Goal: Information Seeking & Learning: Learn about a topic

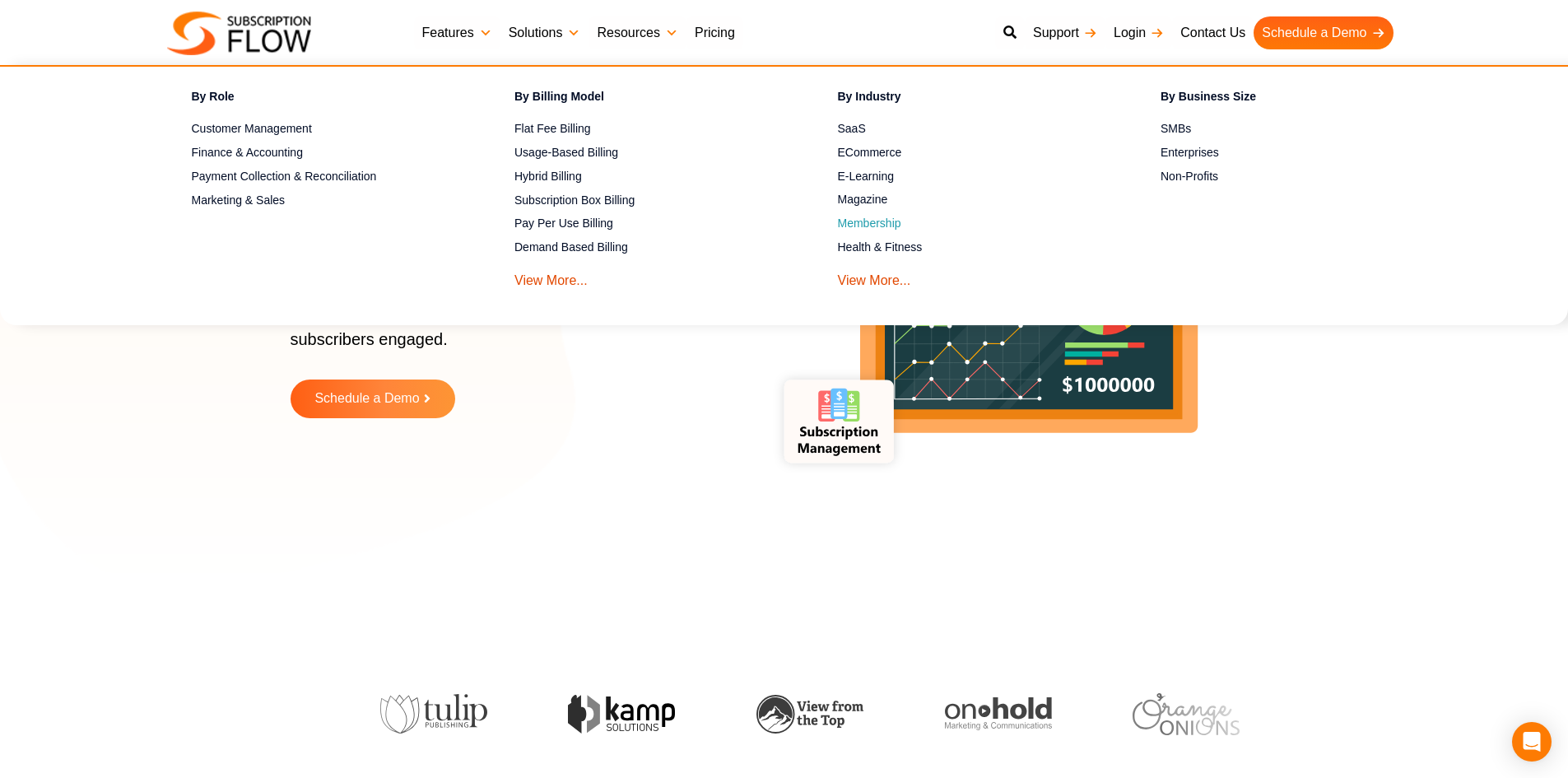
click at [841, 221] on link "Membership" at bounding box center [971, 224] width 266 height 20
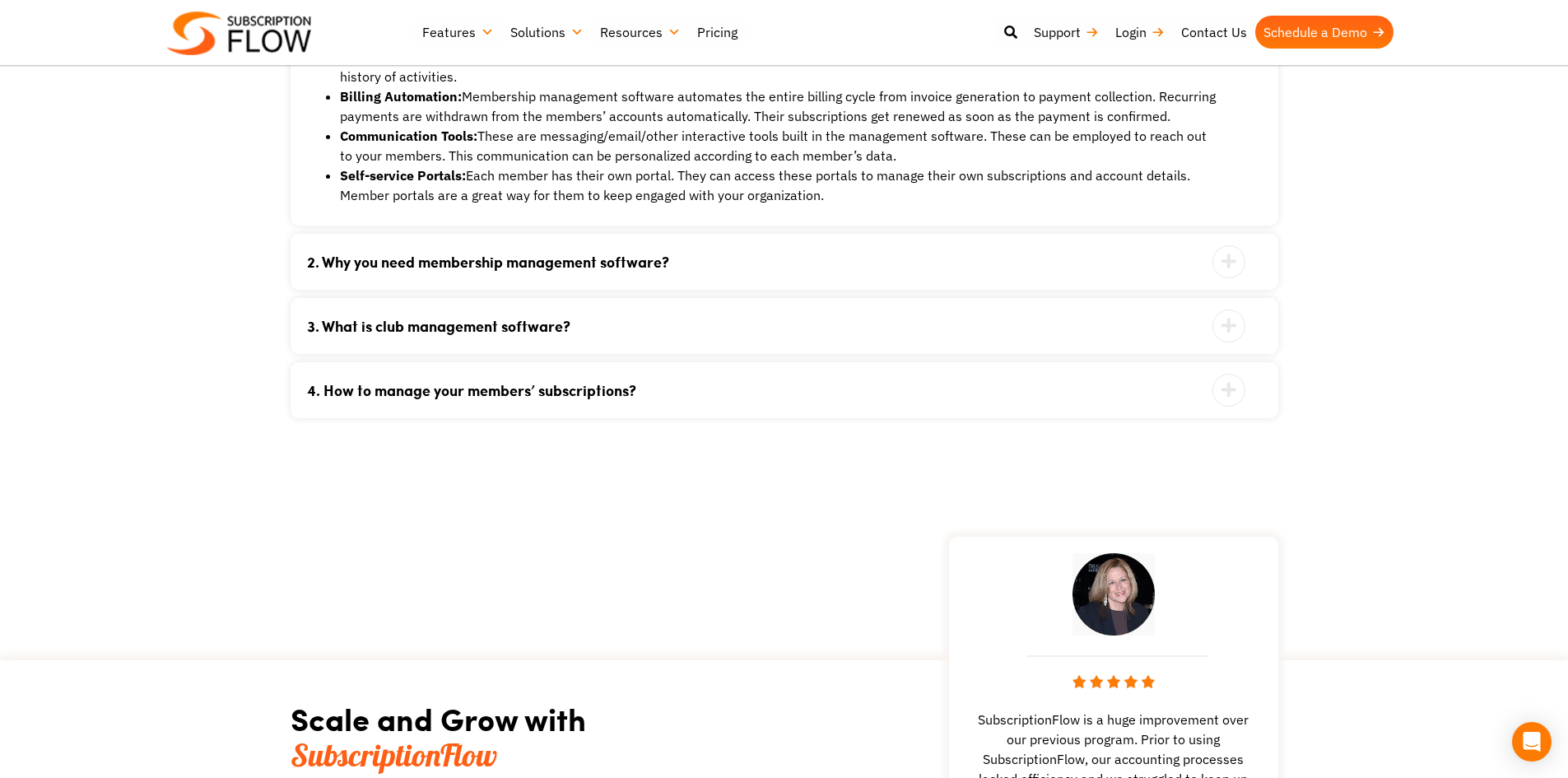
scroll to position [3376, 0]
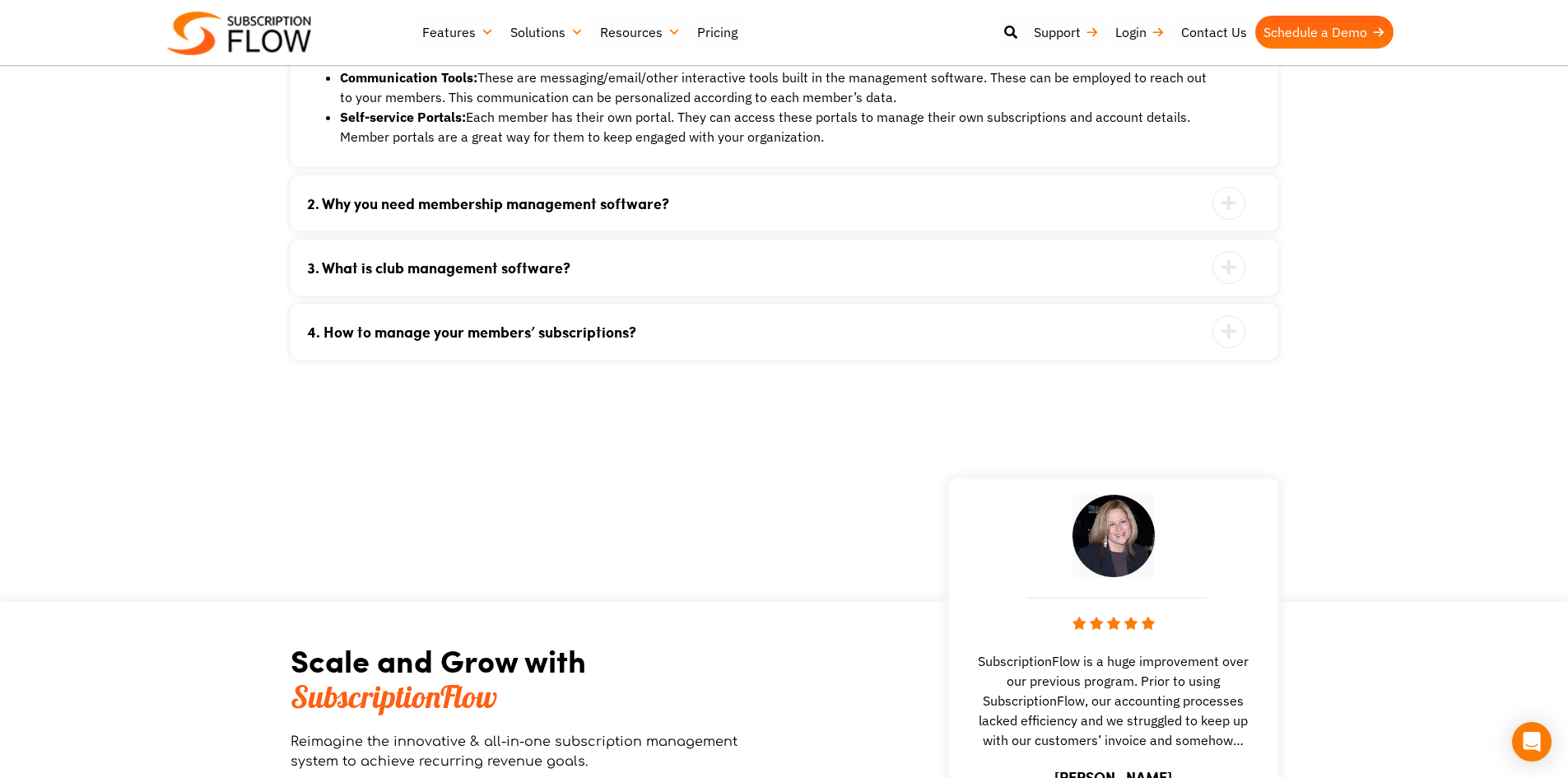
click at [574, 208] on link "2. Why you need membership management software?" at bounding box center [763, 203] width 914 height 14
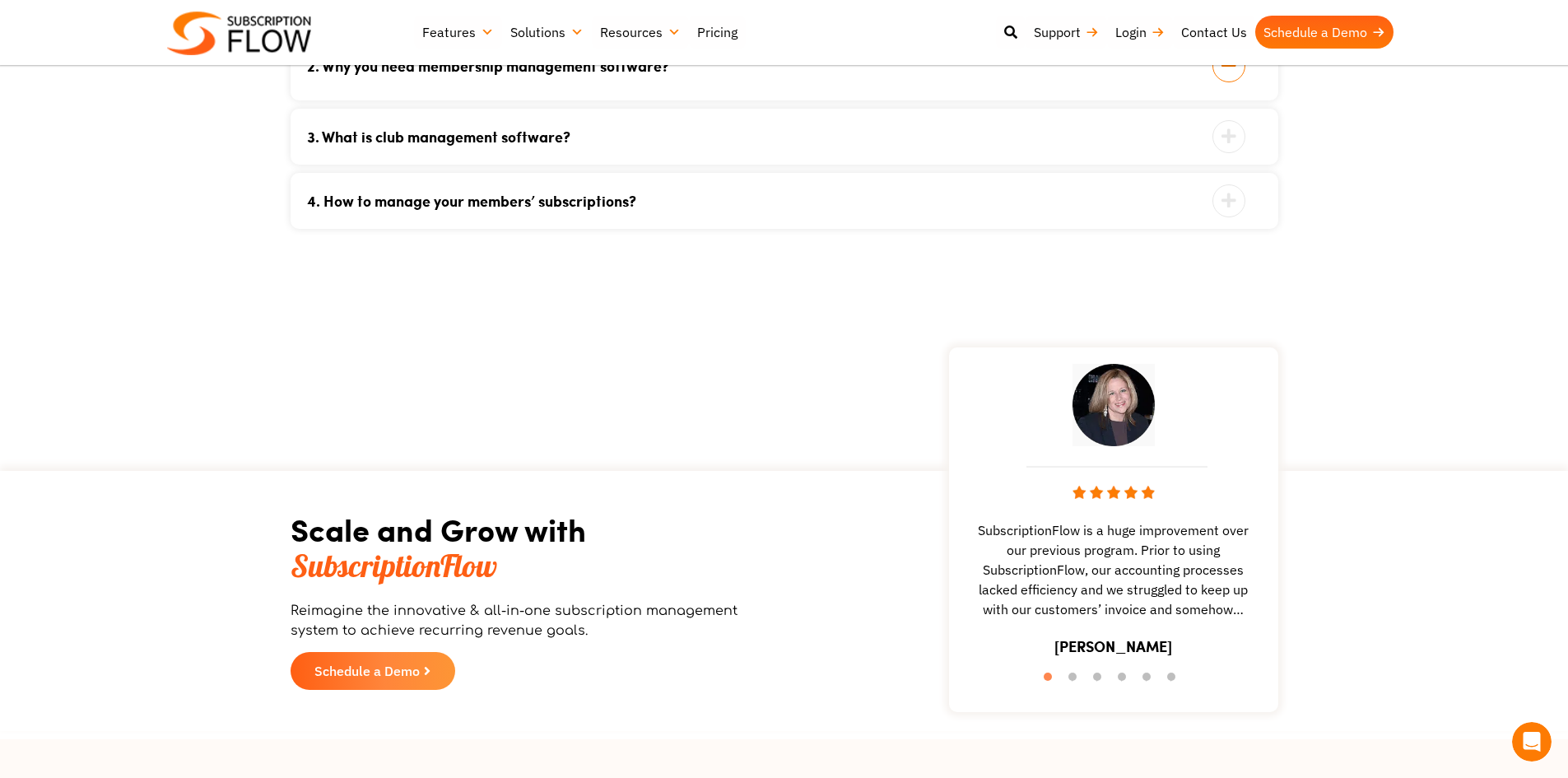
scroll to position [0, 0]
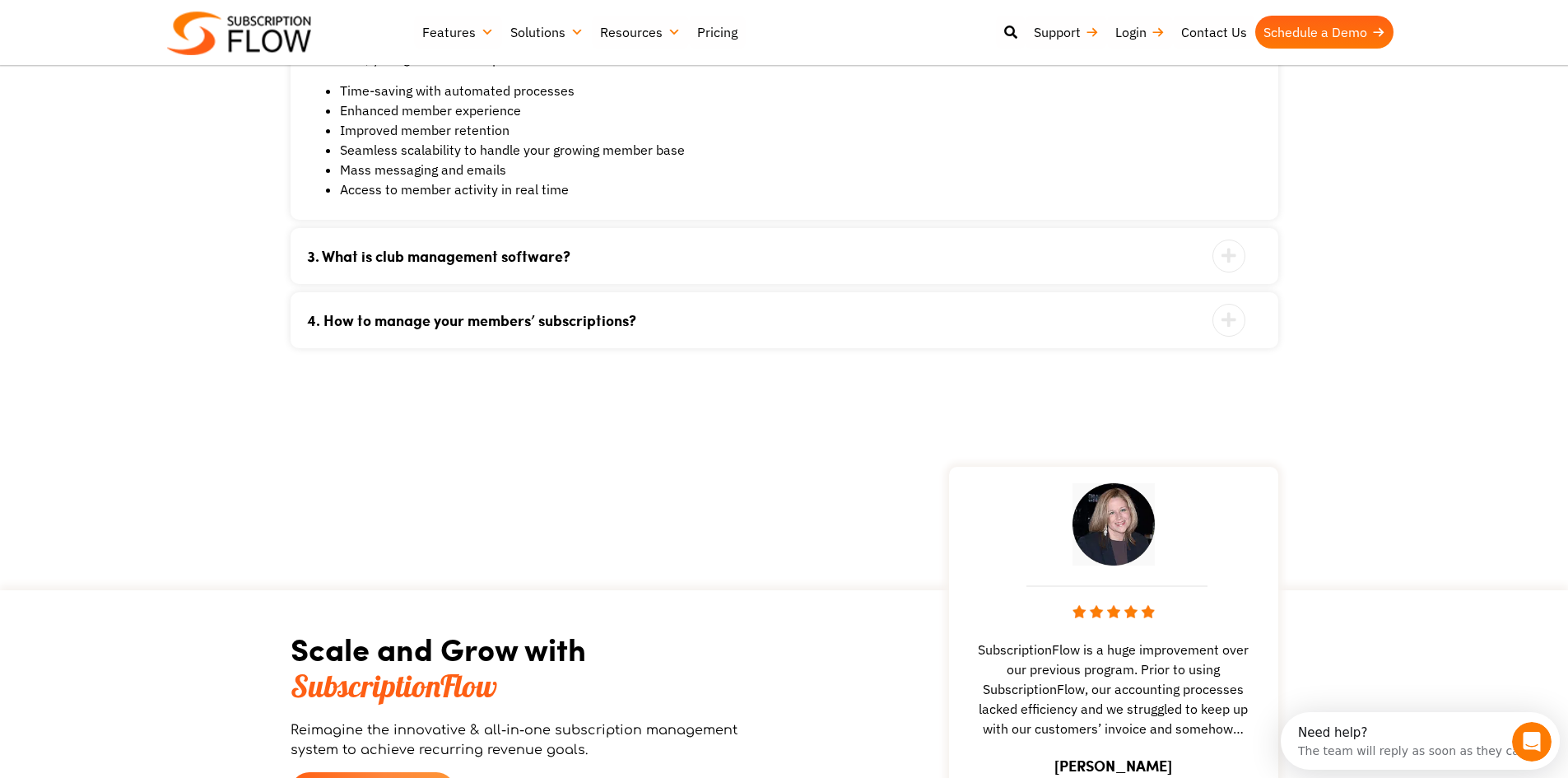
click at [519, 253] on link "3. What is club management software?" at bounding box center [763, 256] width 914 height 14
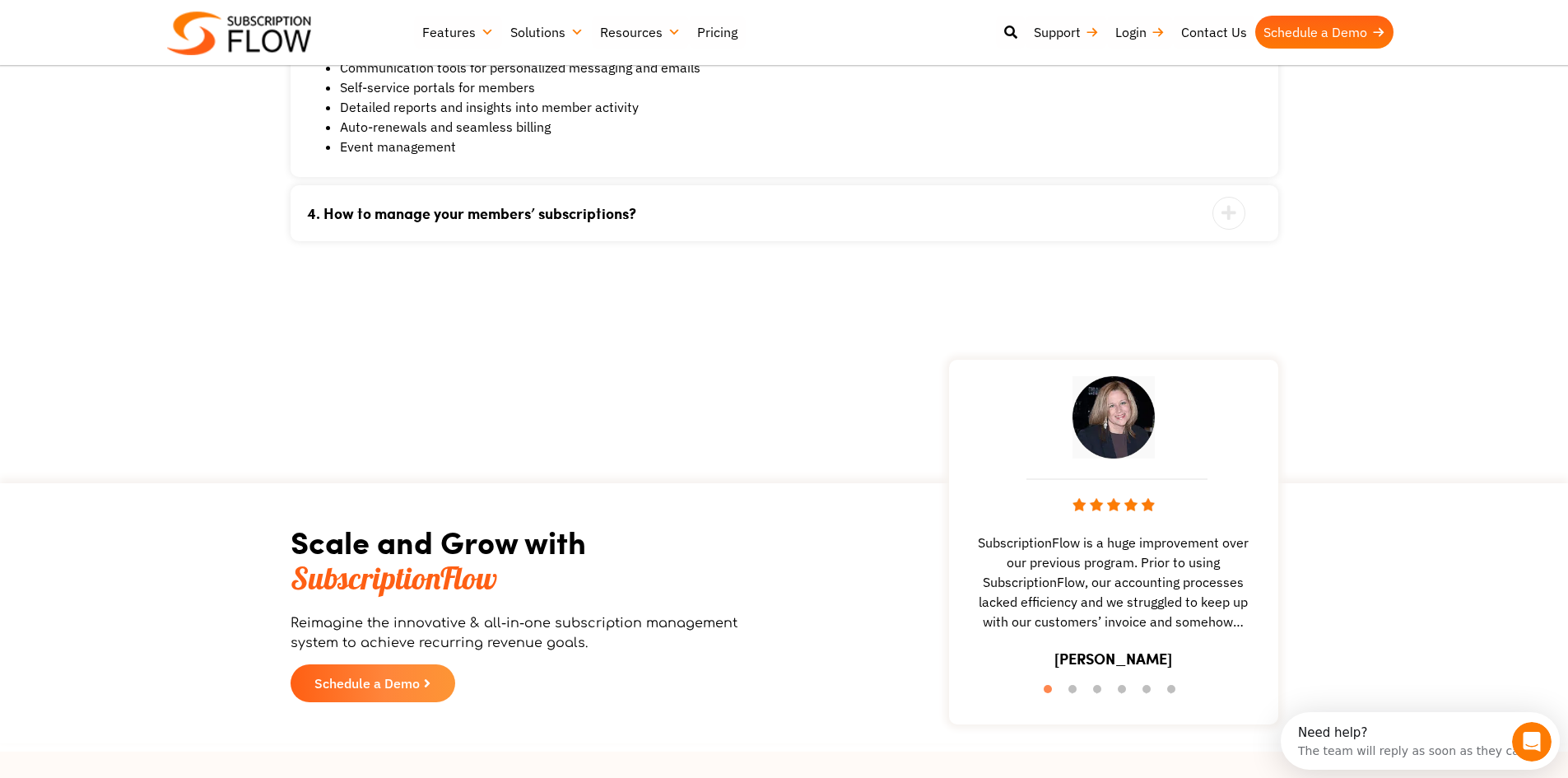
click at [552, 230] on div "4. How to manage your members’ subscriptions?" at bounding box center [784, 213] width 988 height 56
click at [559, 211] on link "4. How to manage your members’ subscriptions?" at bounding box center [763, 213] width 914 height 14
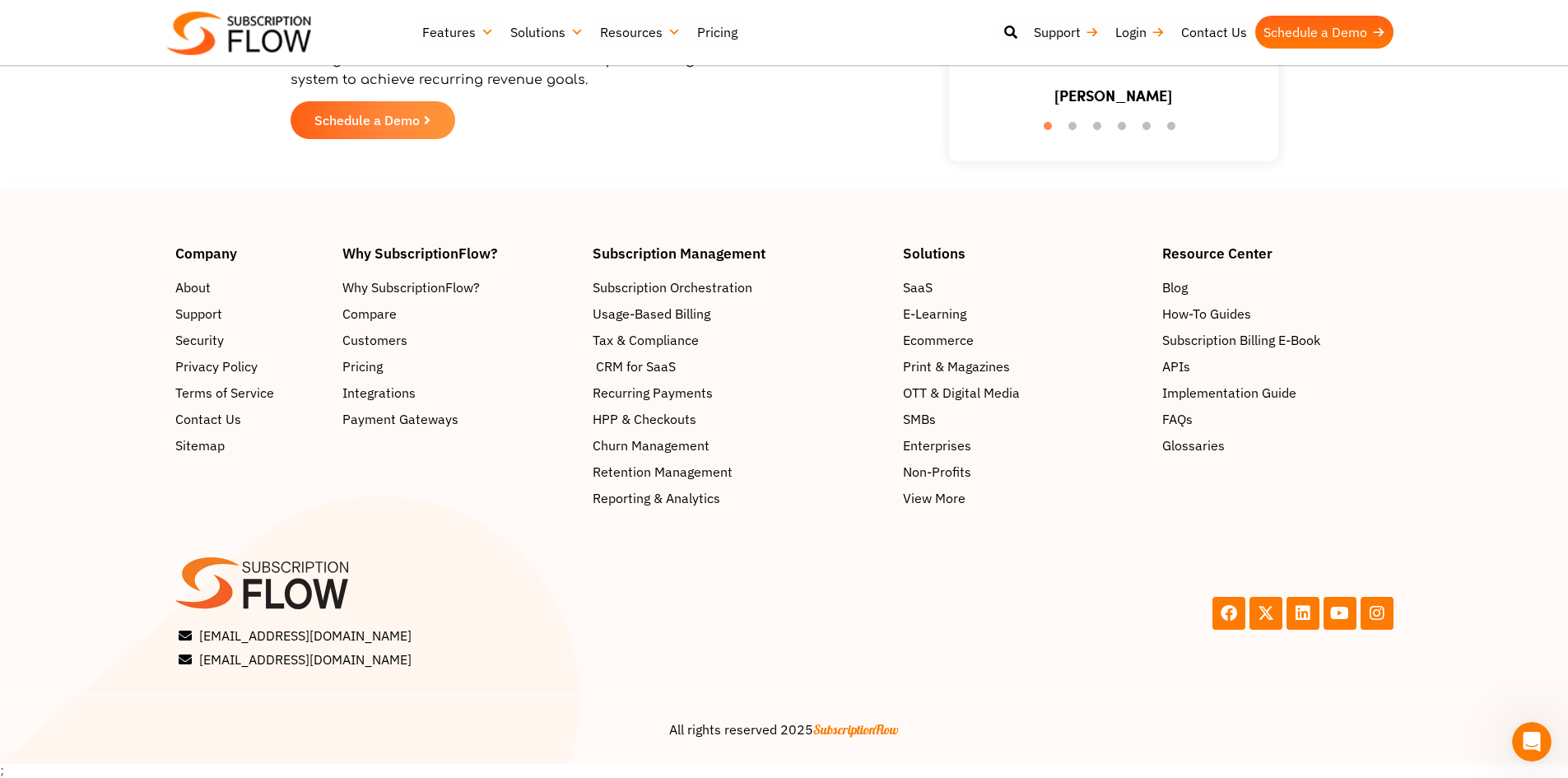
scroll to position [3914, 0]
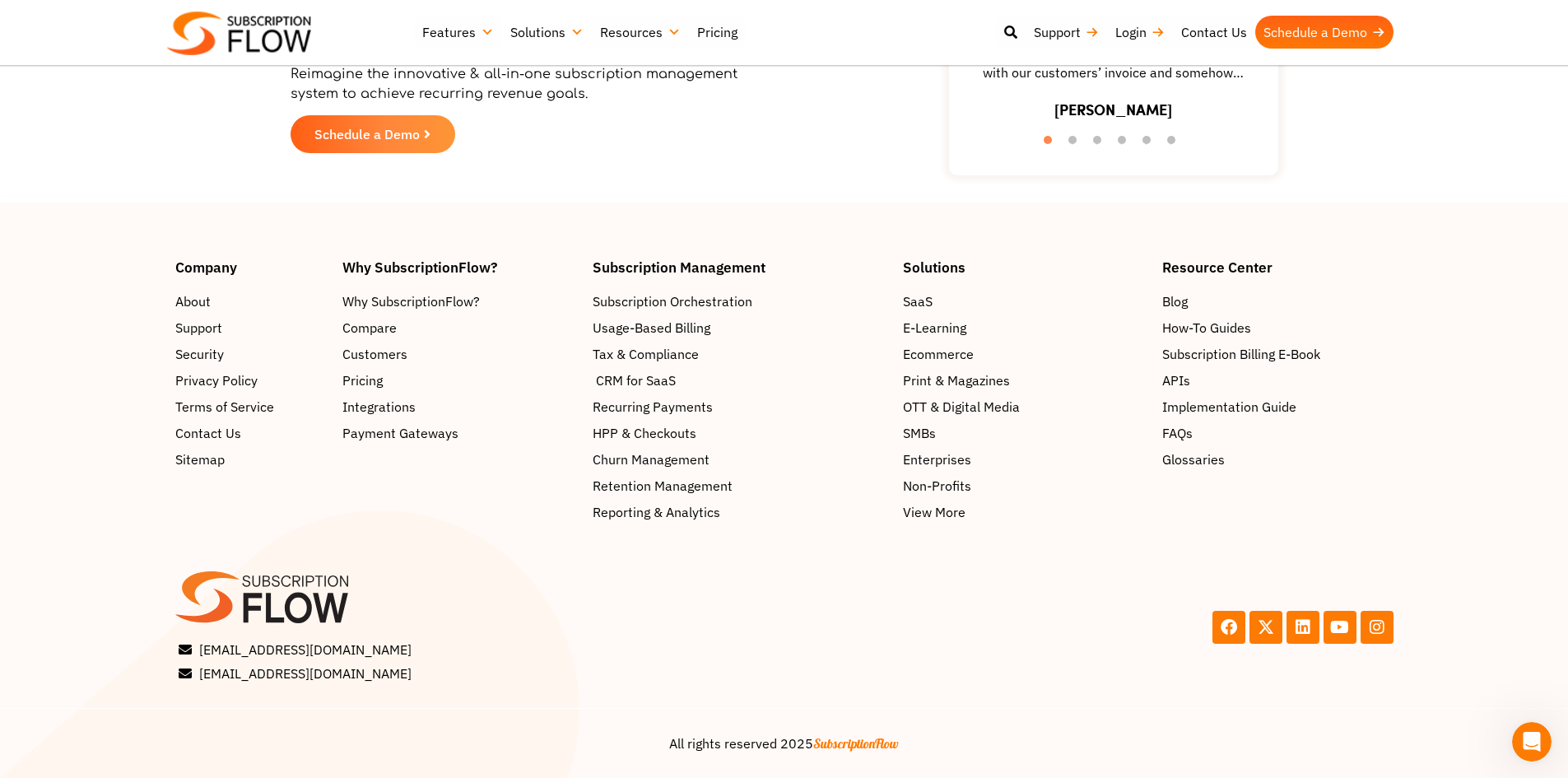
click at [634, 378] on span "CRM for SaaS" at bounding box center [636, 381] width 80 height 20
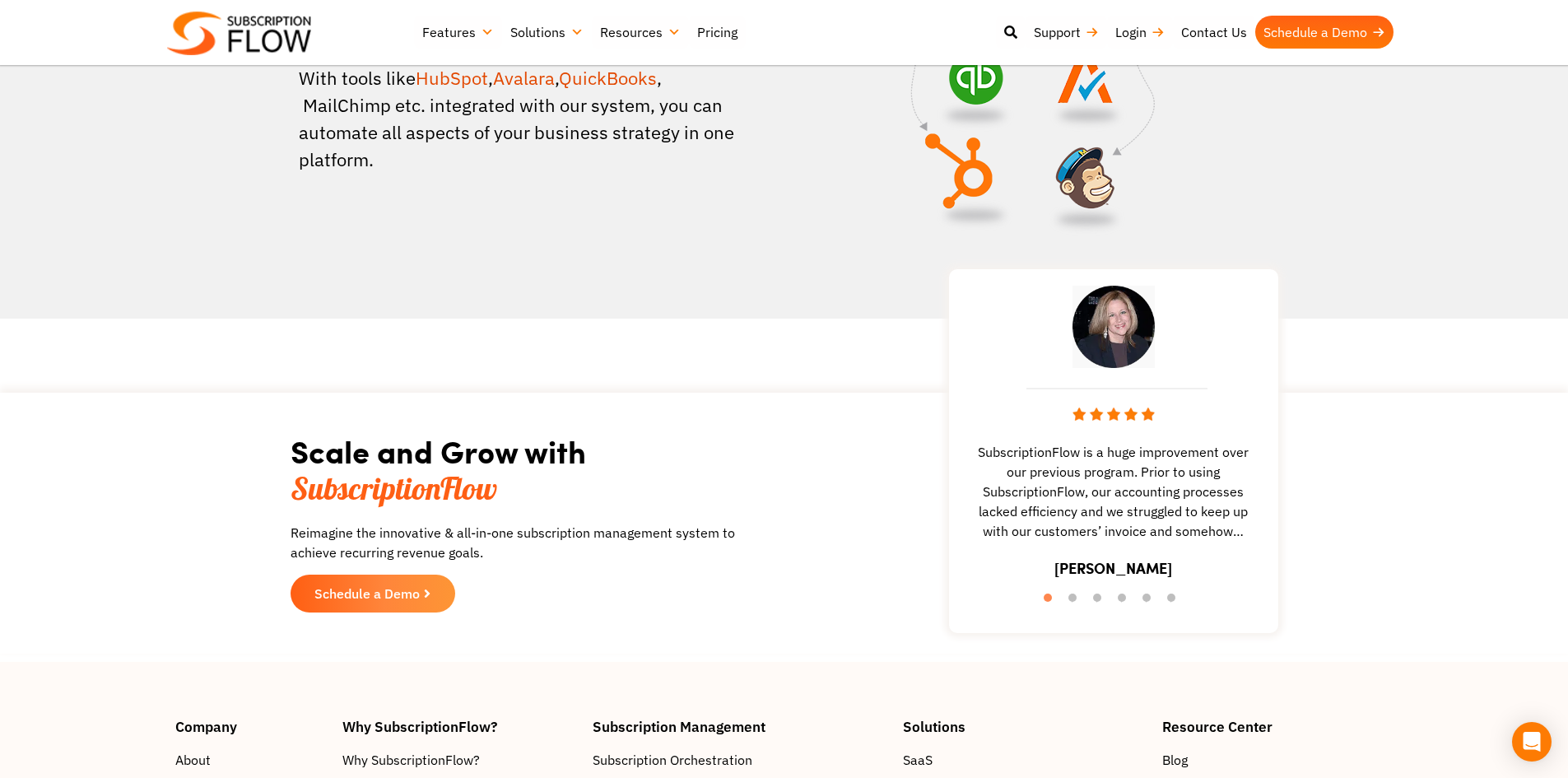
scroll to position [3667, 0]
